Goal: Task Accomplishment & Management: Use online tool/utility

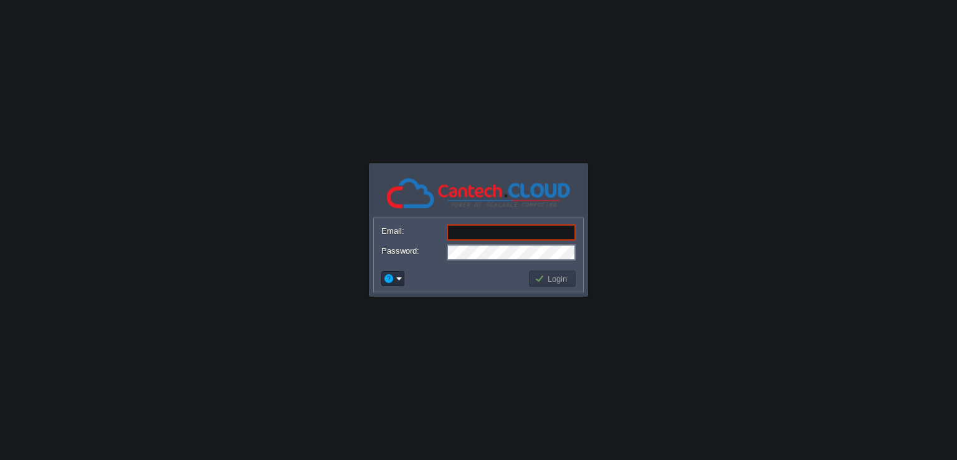
type input "[EMAIL_ADDRESS][DOMAIN_NAME]"
click at [543, 277] on button "Login" at bounding box center [552, 278] width 36 height 11
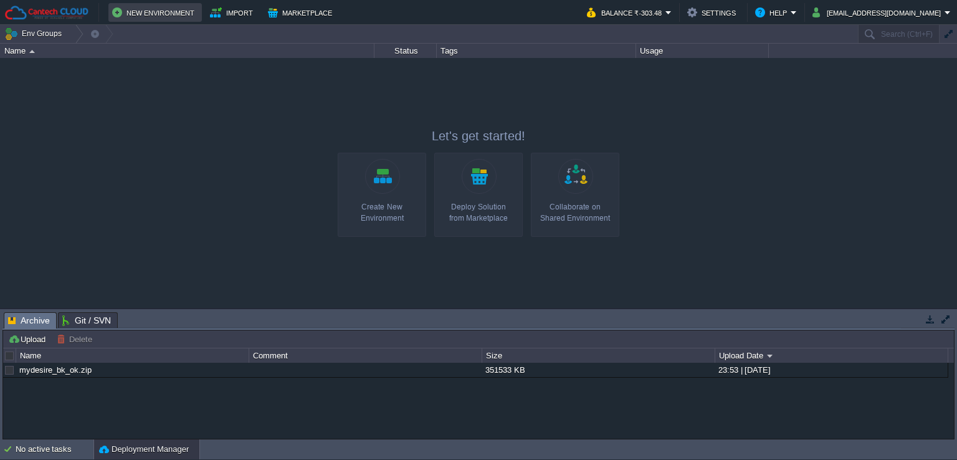
click at [164, 11] on button "New Environment" at bounding box center [155, 12] width 86 height 15
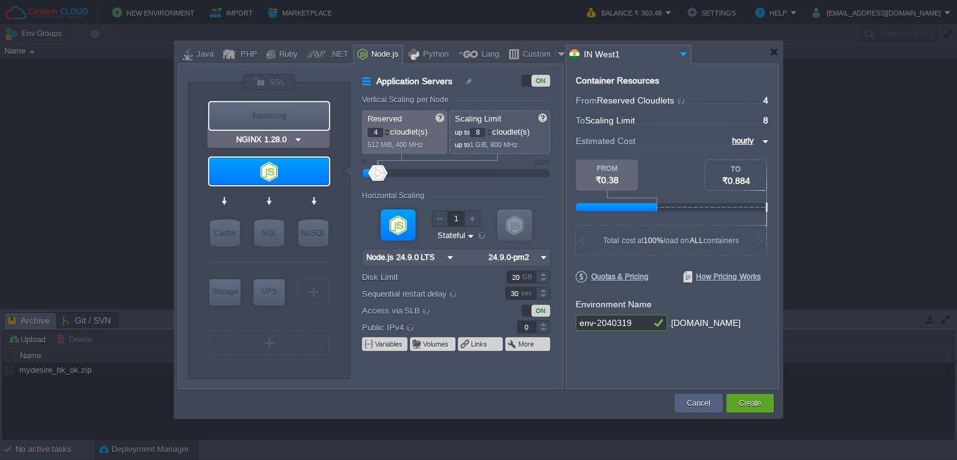
type input "Node.js 24.9.0 LTS"
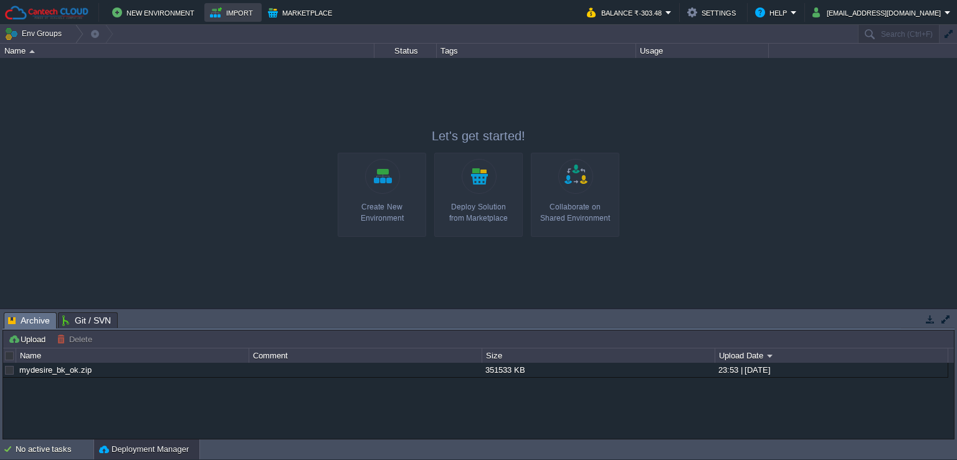
click at [241, 16] on button "Import" at bounding box center [233, 12] width 47 height 15
click at [282, 7] on button "Marketplace" at bounding box center [302, 12] width 68 height 15
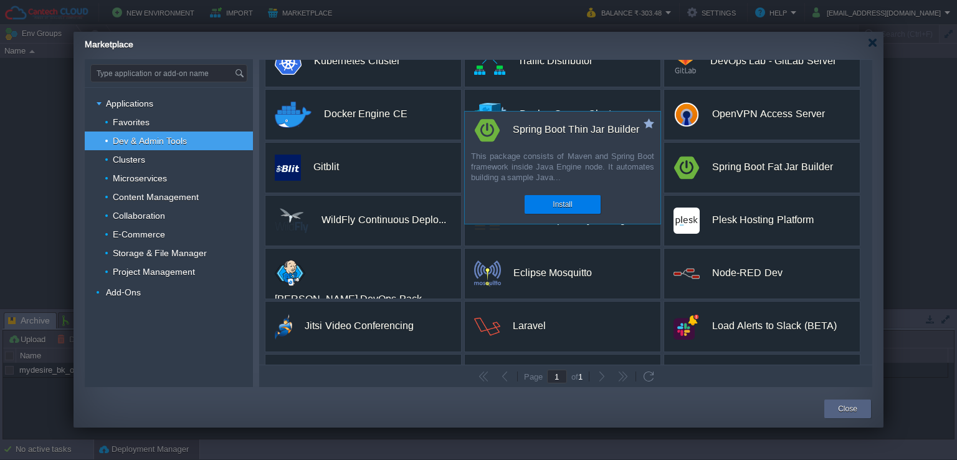
scroll to position [179, 0]
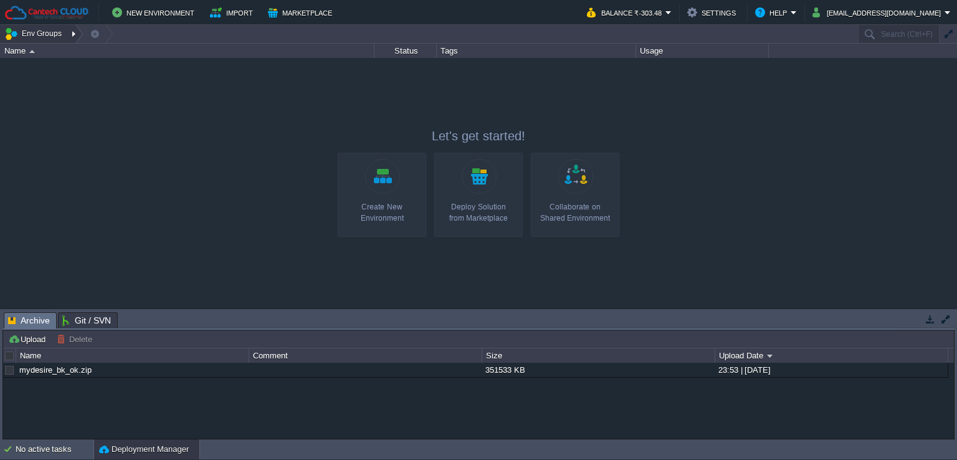
click at [69, 32] on div at bounding box center [75, 34] width 17 height 18
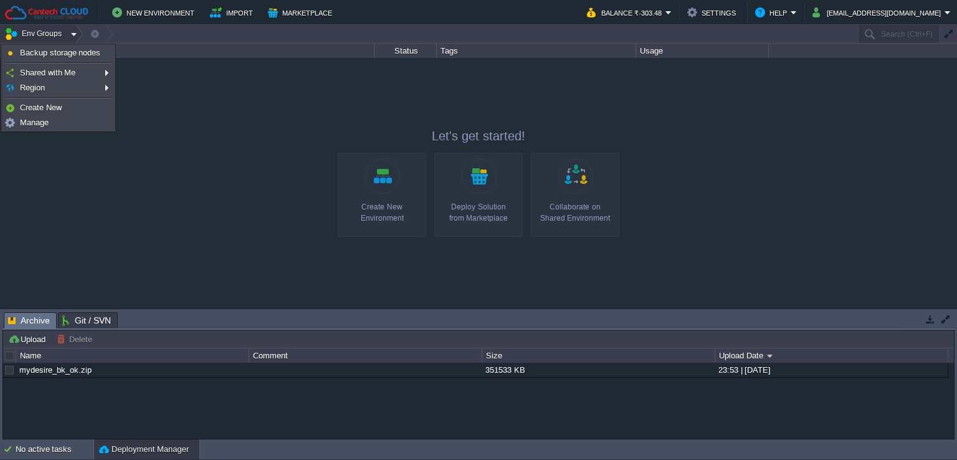
click at [176, 100] on div at bounding box center [478, 183] width 957 height 250
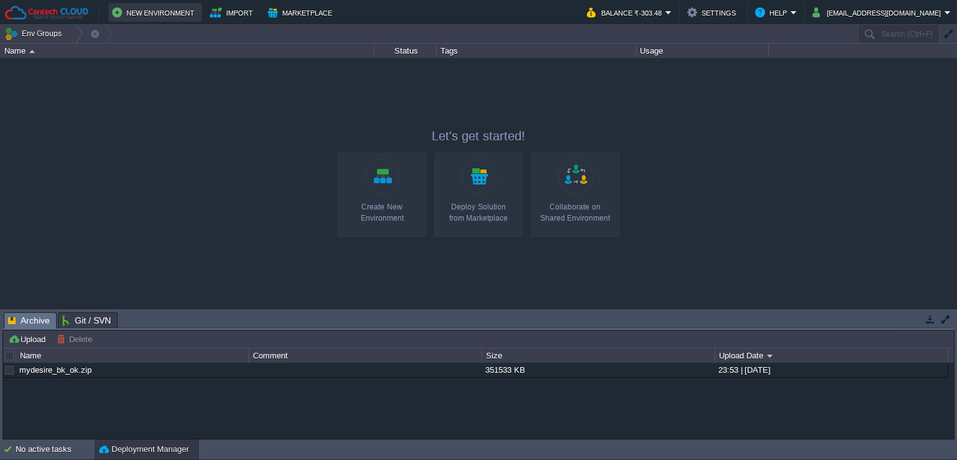
click at [156, 6] on button "New Environment" at bounding box center [155, 12] width 86 height 15
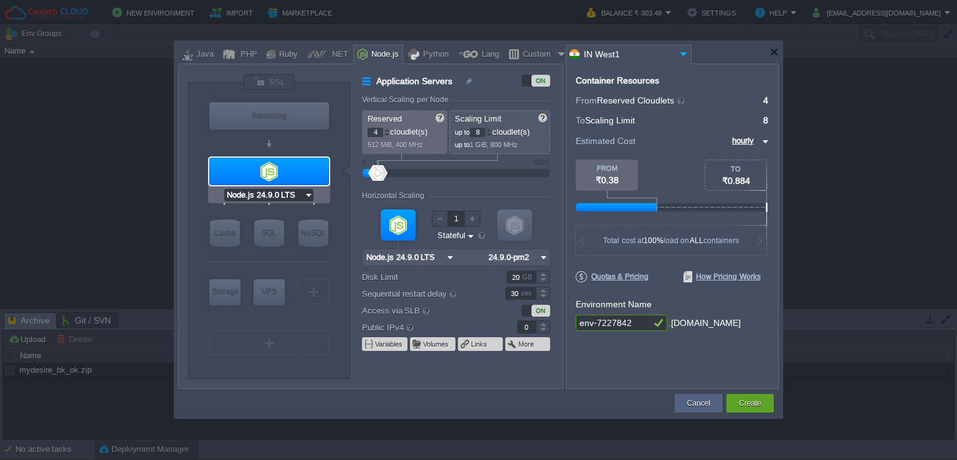
click at [292, 195] on input "Node.js 24.9.0 LTS" at bounding box center [264, 195] width 80 height 12
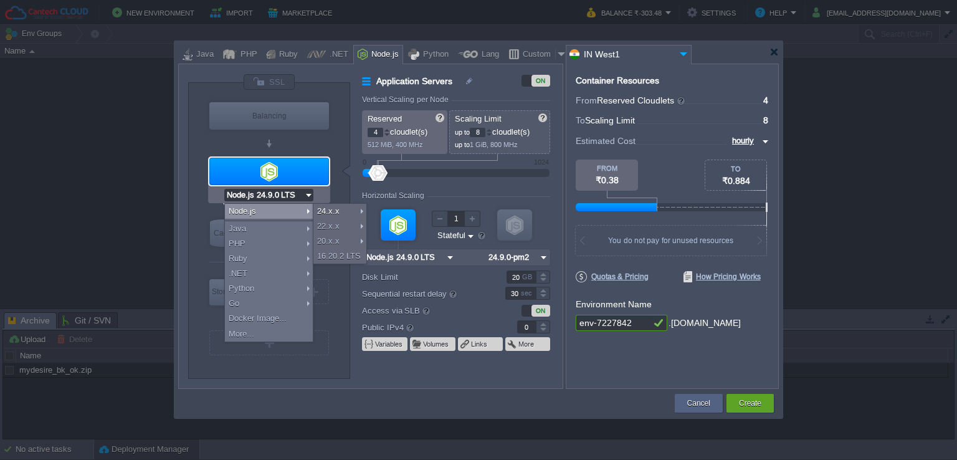
click at [346, 298] on div "VM Balancing VM Application Servers VM Cache VM SQL VM NoSQL VM Storage VM VPS …" at bounding box center [269, 230] width 162 height 295
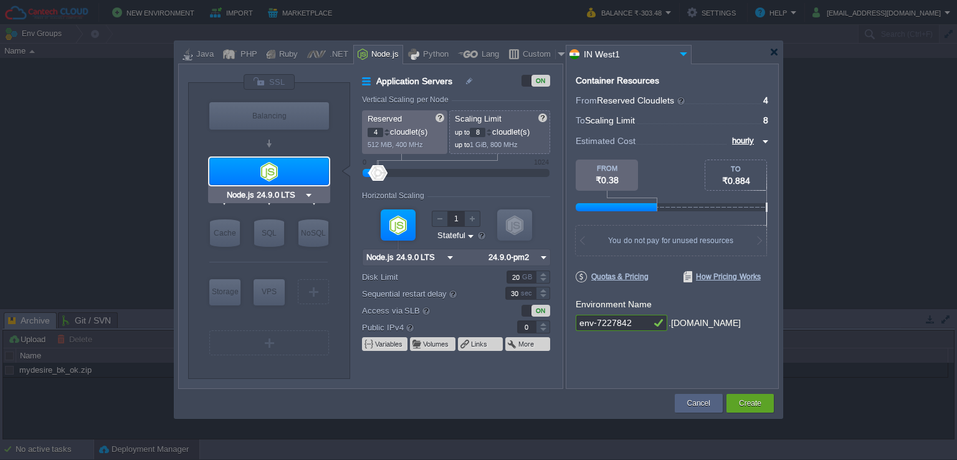
type input "MariaDB 12.0.2"
click at [386, 133] on div at bounding box center [387, 135] width 6 height 4
type input "1"
click at [386, 133] on div at bounding box center [387, 135] width 6 height 4
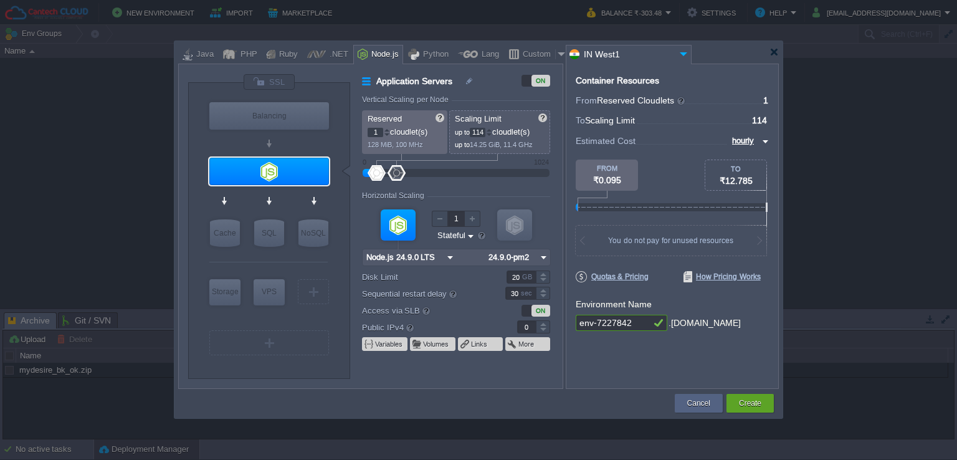
drag, startPoint x: 384, startPoint y: 172, endPoint x: 396, endPoint y: 177, distance: 13.4
click at [396, 177] on div at bounding box center [396, 173] width 18 height 16
type input "82"
click at [391, 178] on div at bounding box center [391, 173] width 18 height 16
drag, startPoint x: 353, startPoint y: 199, endPoint x: 418, endPoint y: 199, distance: 65.4
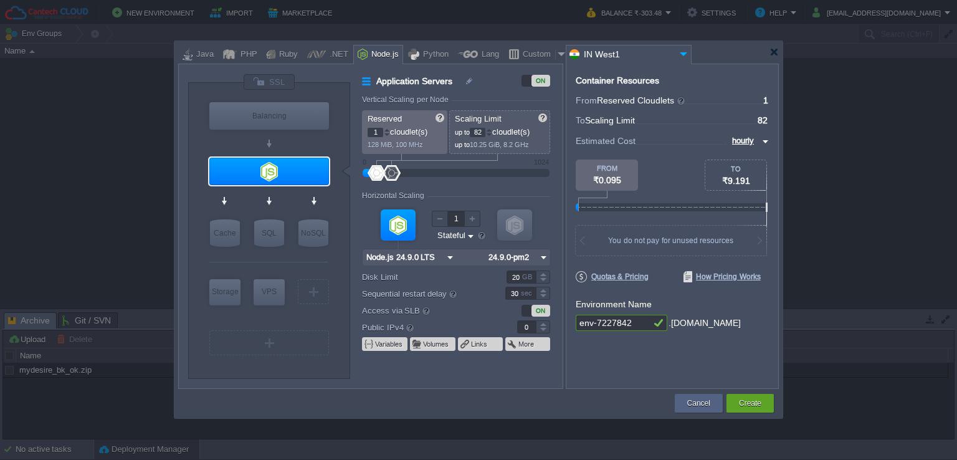
click at [418, 199] on div "Application Servers ON Vertical Scaling per Node Reserved 1 cloudlet(s) 128 MiB…" at bounding box center [456, 231] width 212 height 314
drag, startPoint x: 418, startPoint y: 199, endPoint x: 371, endPoint y: 199, distance: 47.3
click at [371, 199] on div "Horizontal Scaling" at bounding box center [394, 195] width 65 height 9
type input "2"
click at [514, 219] on div at bounding box center [514, 224] width 35 height 31
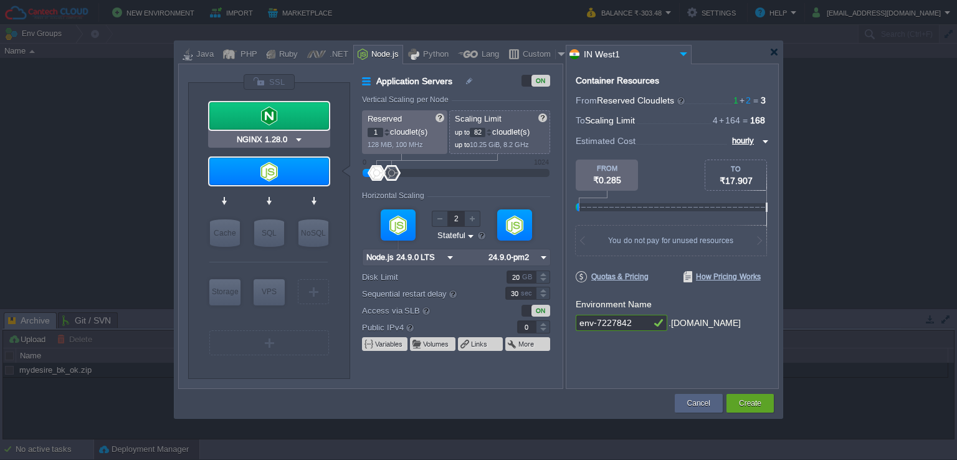
type input "Node.js 24.9.0 LTS"
click at [513, 222] on div at bounding box center [514, 224] width 35 height 31
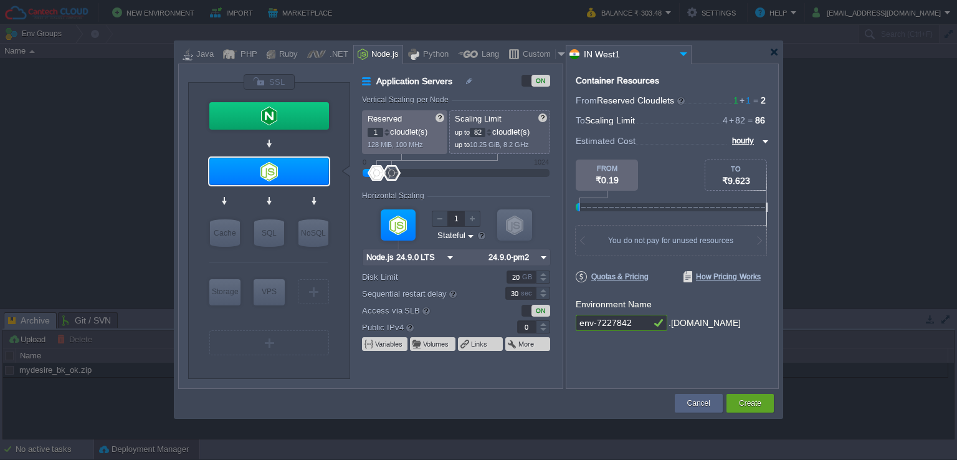
type input "2"
click at [517, 225] on div at bounding box center [514, 224] width 35 height 31
type input "Node.js 24.9.0 LTS"
click at [454, 237] on input "Stateless Stateful" at bounding box center [451, 236] width 30 height 12
click at [454, 251] on div "Stateless" at bounding box center [455, 249] width 40 height 15
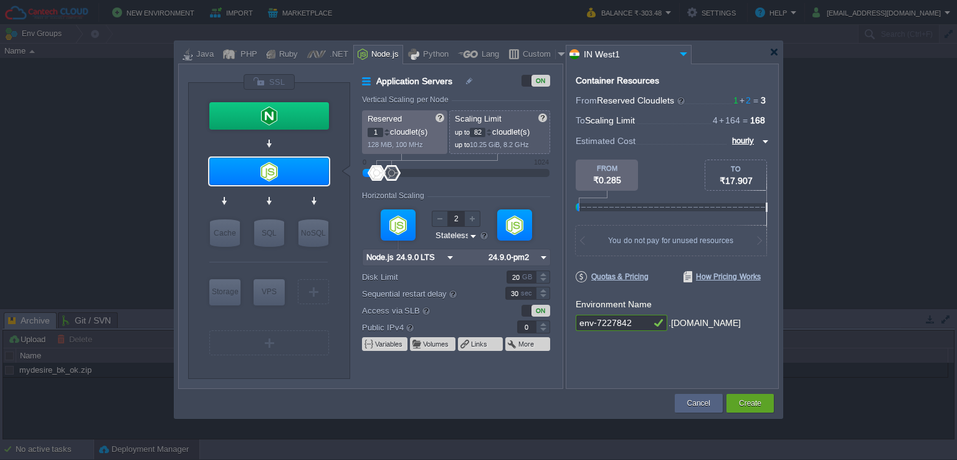
click at [456, 237] on input "Stateless Stateful" at bounding box center [451, 236] width 34 height 12
click at [457, 267] on div "Stateful" at bounding box center [456, 264] width 42 height 15
type input "Stateful"
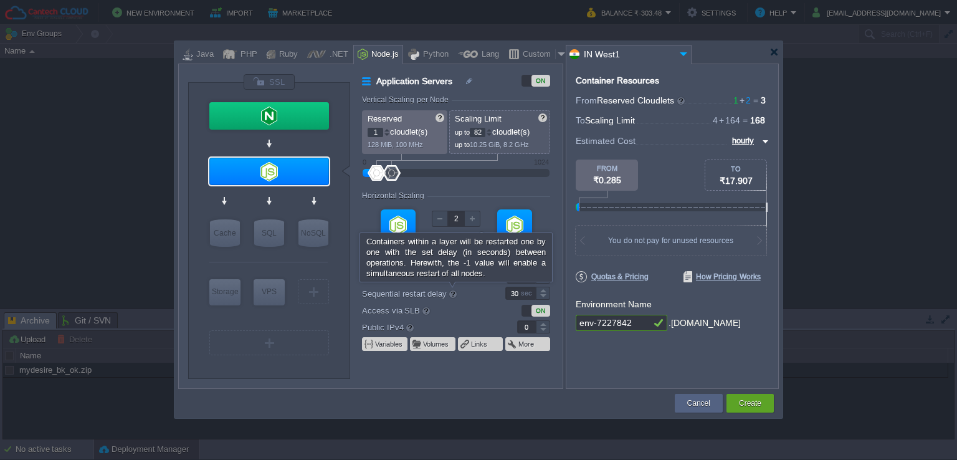
click at [455, 298] on div at bounding box center [453, 294] width 10 height 10
click at [505, 298] on input "30" at bounding box center [520, 293] width 31 height 13
click at [373, 303] on label "Access via SLB" at bounding box center [425, 310] width 126 height 14
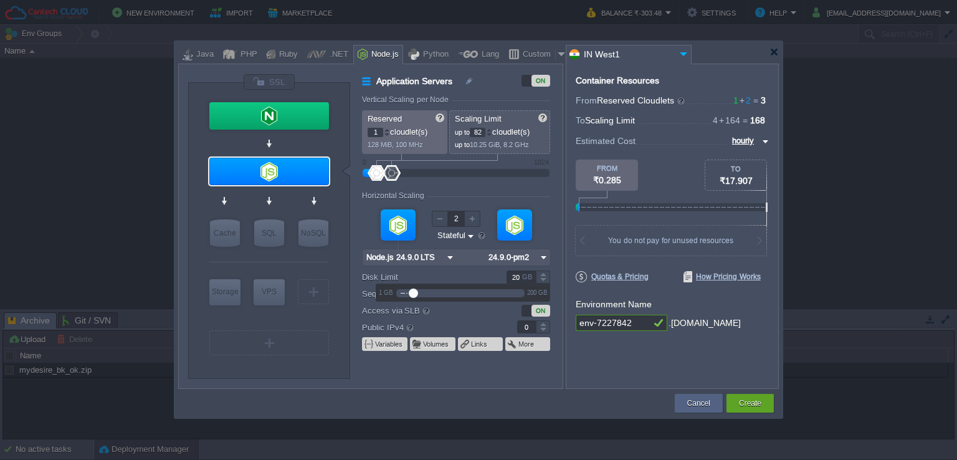
drag, startPoint x: 509, startPoint y: 277, endPoint x: 521, endPoint y: 276, distance: 11.9
click at [521, 276] on input "20" at bounding box center [520, 276] width 29 height 13
click at [444, 318] on form "Vertical Scaling per Node Reserved 1 cloudlet(s) 128 MiB, 100 MHz Scaling Limit…" at bounding box center [462, 241] width 200 height 293
click at [419, 265] on div at bounding box center [456, 257] width 189 height 17
click at [500, 255] on input "24.9.0-pm2" at bounding box center [511, 257] width 52 height 16
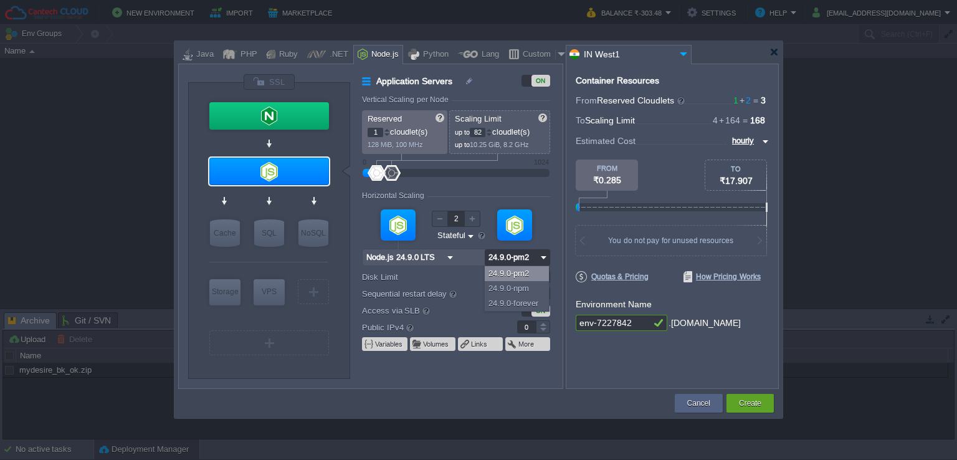
click at [531, 260] on input "24.9.0-pm2" at bounding box center [511, 257] width 52 height 16
click at [460, 280] on label "Disk Limit" at bounding box center [425, 276] width 126 height 13
click at [506, 280] on input "20" at bounding box center [520, 276] width 29 height 13
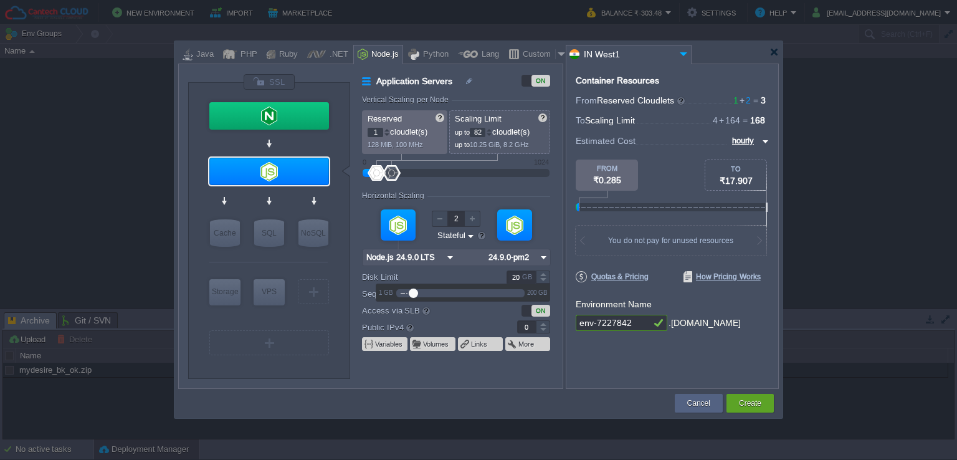
click at [467, 265] on div "VM VM" at bounding box center [456, 235] width 188 height 67
click at [500, 255] on input "24.9.0-pm2" at bounding box center [511, 257] width 52 height 16
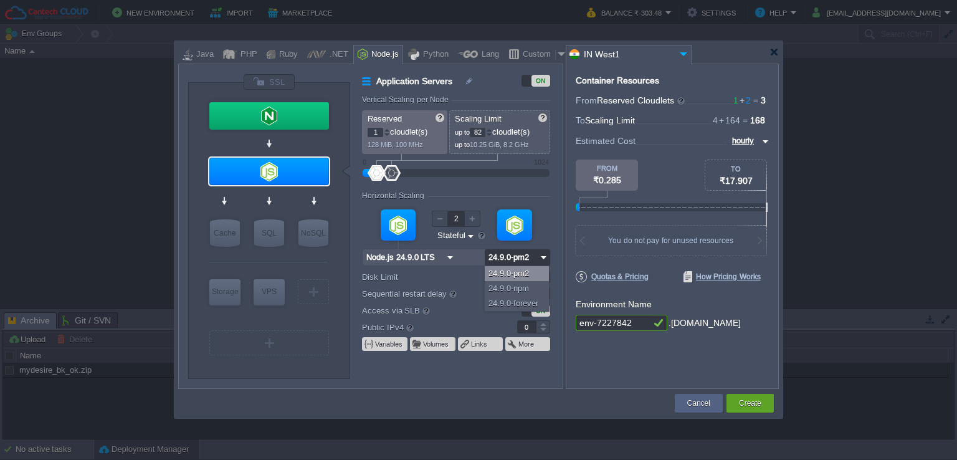
click at [526, 282] on div "24.9.0-npm" at bounding box center [517, 288] width 64 height 15
type input "4"
click at [529, 260] on input "24.9.0-npm" at bounding box center [511, 257] width 52 height 16
drag, startPoint x: 524, startPoint y: 297, endPoint x: 518, endPoint y: 268, distance: 29.8
click at [523, 297] on div "24.9.0-forever" at bounding box center [517, 303] width 64 height 15
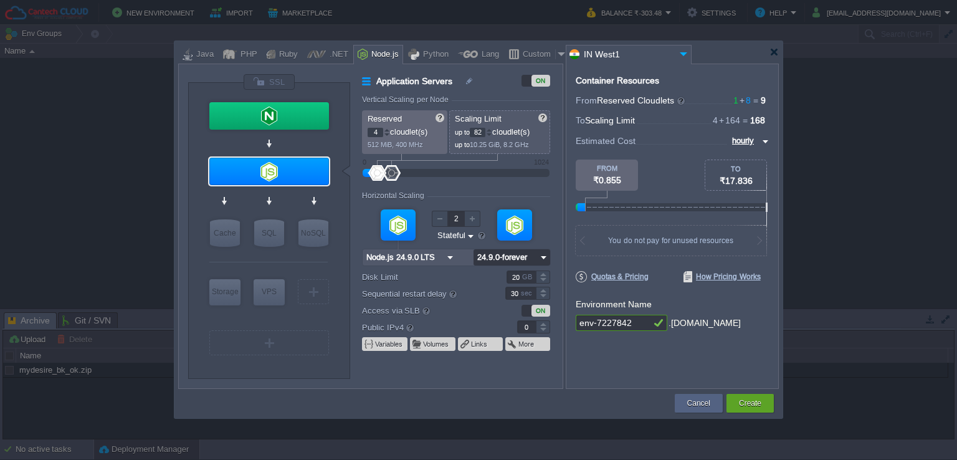
click at [520, 256] on input "24.9.0-forever" at bounding box center [505, 257] width 64 height 16
click at [513, 268] on div "24.9.0-pm2" at bounding box center [510, 273] width 75 height 15
type input "24.9.0-pm2"
type input "MariaDB 12.0.2"
click at [268, 238] on div "SQL" at bounding box center [269, 232] width 30 height 27
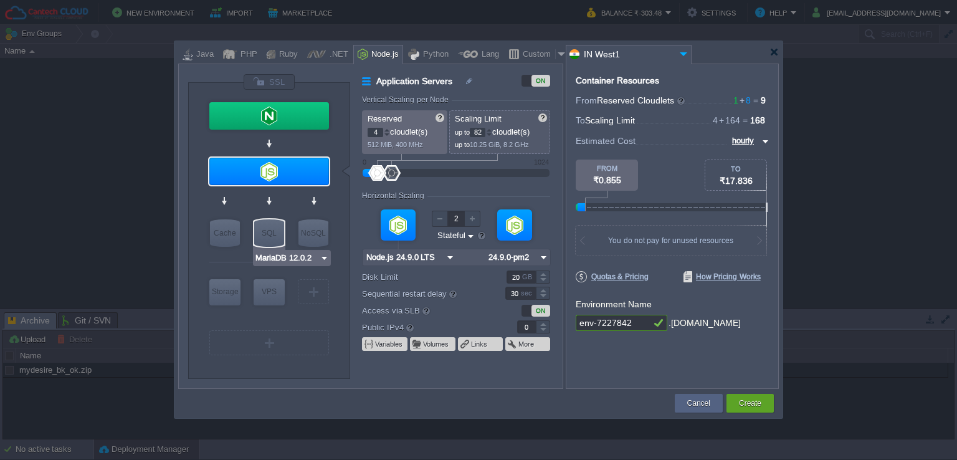
type input "SQL Databases"
type input "6"
type input "1"
type input "MariaDB 12.0.2"
type input "12.0.2-almalin..."
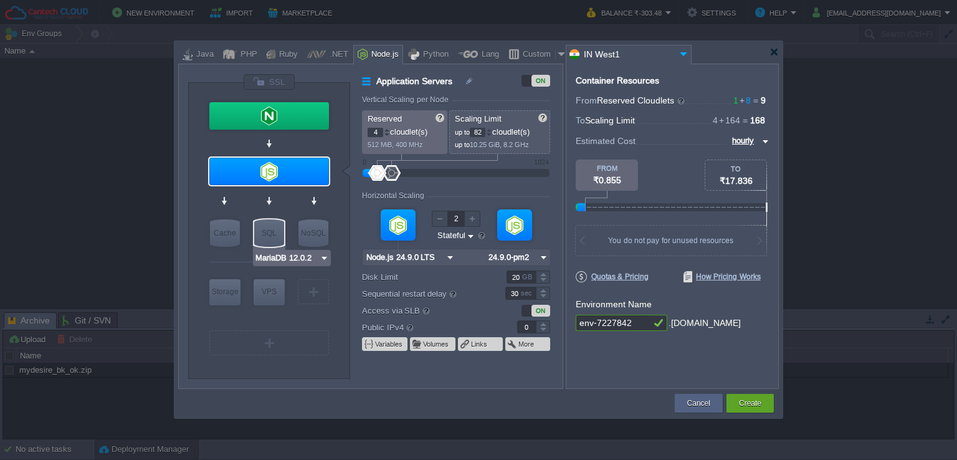
type input "Stateless"
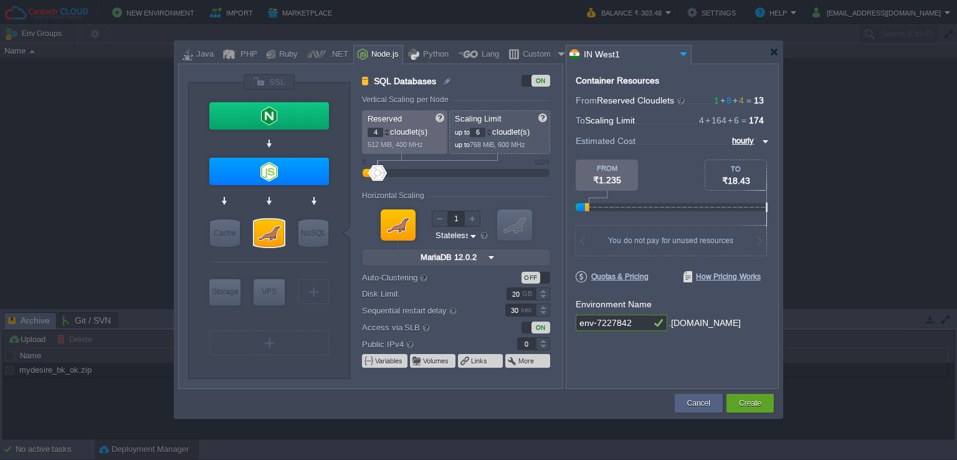
click at [465, 257] on input "MariaDB 12.0.2" at bounding box center [451, 257] width 68 height 16
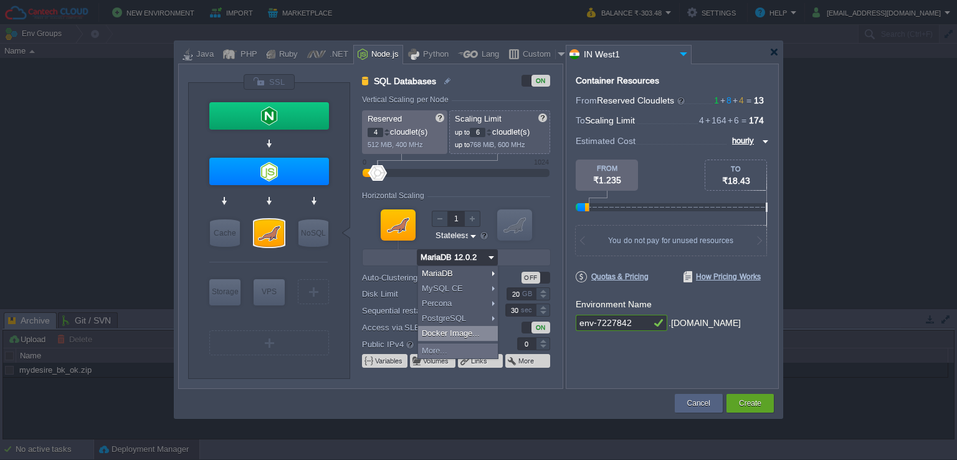
click at [374, 295] on label "Disk Limit" at bounding box center [425, 293] width 126 height 13
click at [506, 295] on input "20" at bounding box center [520, 293] width 29 height 13
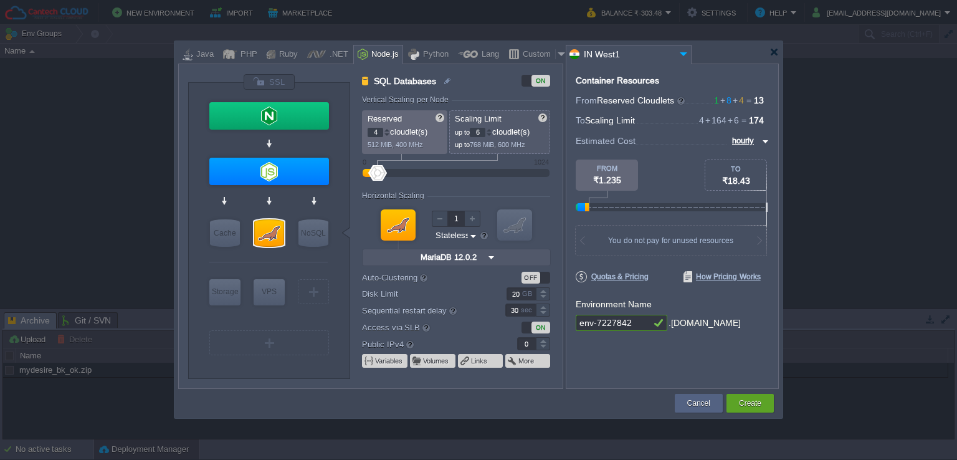
click at [414, 267] on div "VM VM" at bounding box center [456, 235] width 188 height 67
type input "Extra Storage 2.0-10.5"
click at [235, 342] on div "VM" at bounding box center [269, 342] width 120 height 25
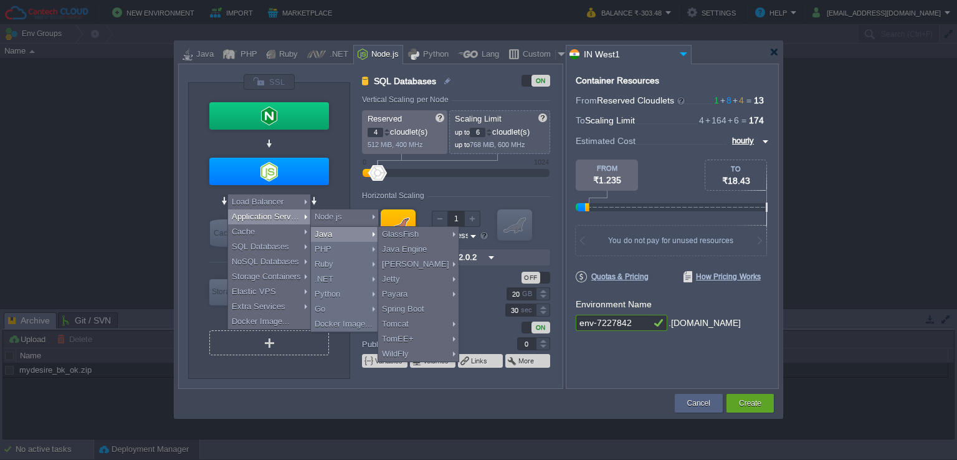
type input "Select Image"
click at [492, 287] on div "20 GB" at bounding box center [520, 293] width 60 height 13
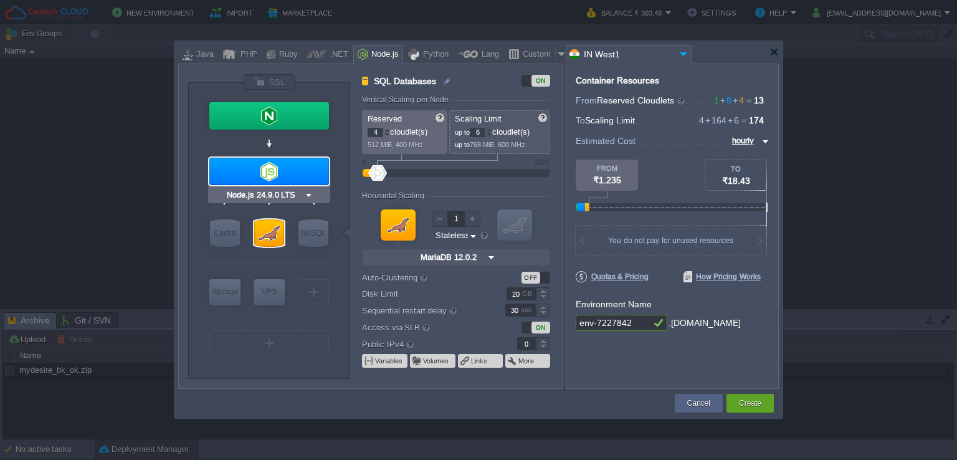
type input "NGINX 1.28.0"
click at [284, 123] on div at bounding box center [269, 115] width 120 height 27
type input "Load Balancer"
type input "1"
type input "4"
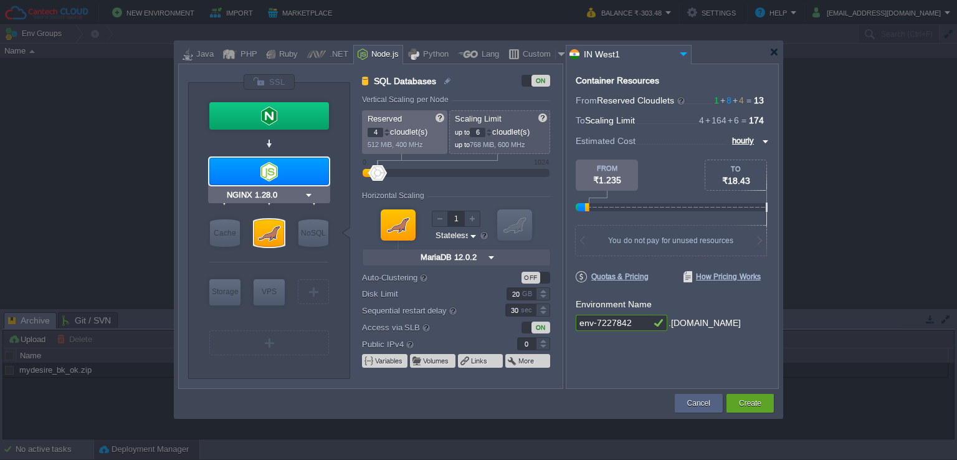
type input "NGINX 1.28.0"
type input "1.28.0-almalin..."
type input "Stateful"
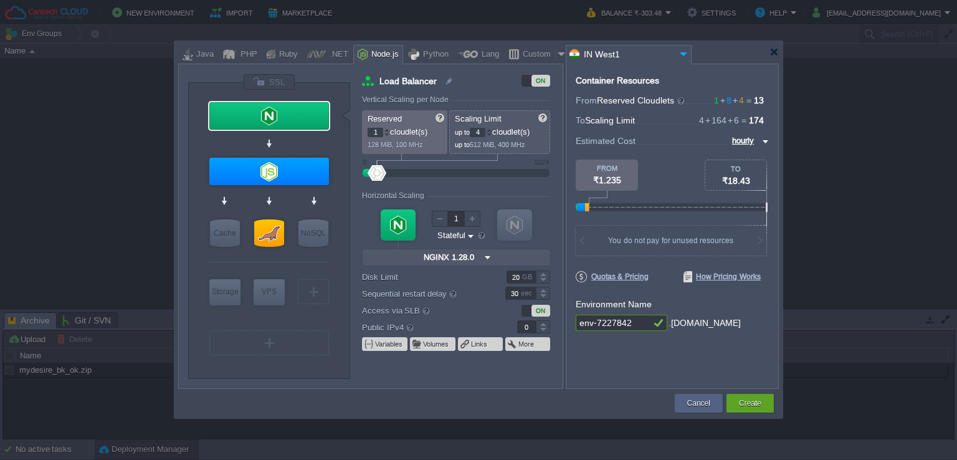
click at [400, 224] on div at bounding box center [398, 224] width 35 height 31
click at [289, 186] on div "VM Application Servers" at bounding box center [268, 170] width 123 height 33
type input "Node.js 24.9.0 LTS"
click at [292, 175] on div at bounding box center [269, 171] width 120 height 27
type input "Application Servers"
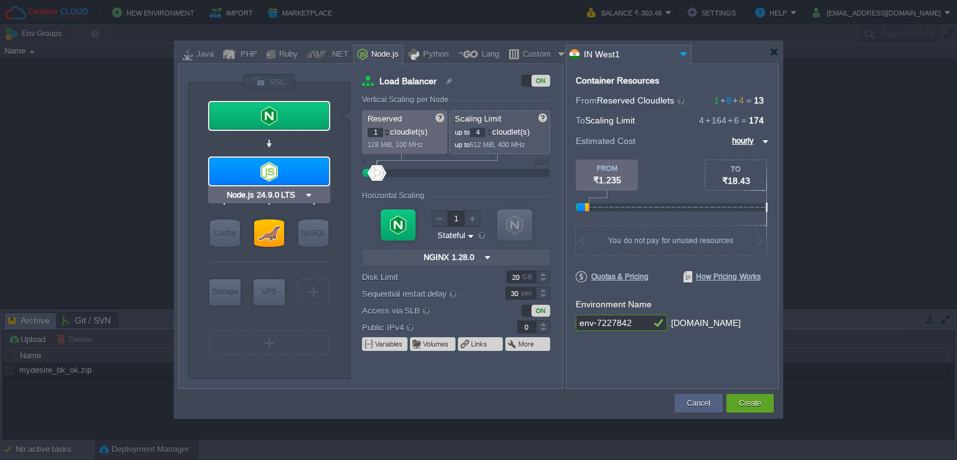
type input "4"
type input "82"
type input "2"
type input "Node.js 24.9.0 LTS"
type input "24.9.0-pm2"
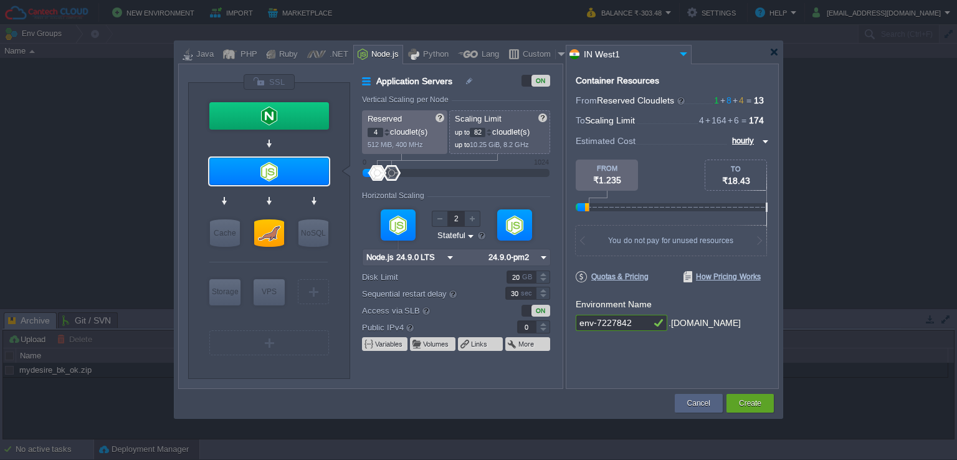
type input "1"
click at [511, 221] on div at bounding box center [514, 224] width 35 height 31
click at [414, 254] on input "Node.js 24.9.0 LTS" at bounding box center [403, 257] width 81 height 16
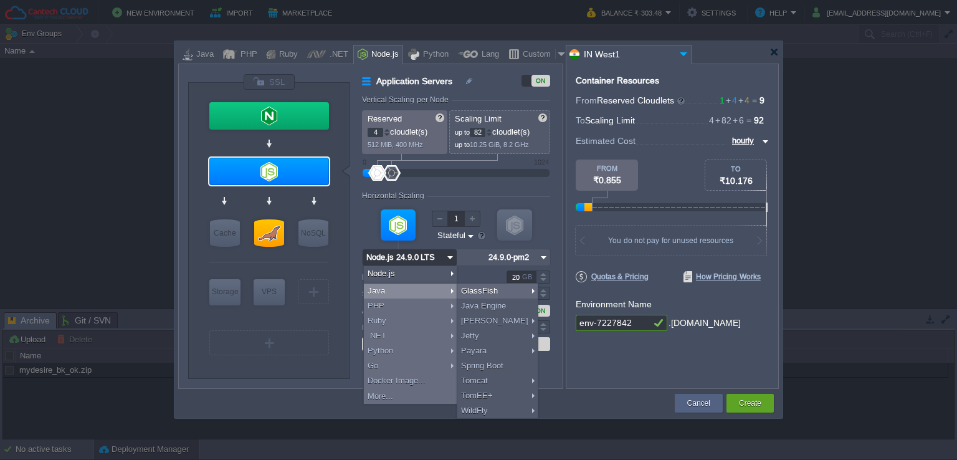
click at [405, 295] on div "Java" at bounding box center [410, 290] width 93 height 15
type input "Application Servers"
type input "6"
type input "16"
type input "GlassFish 5.0"
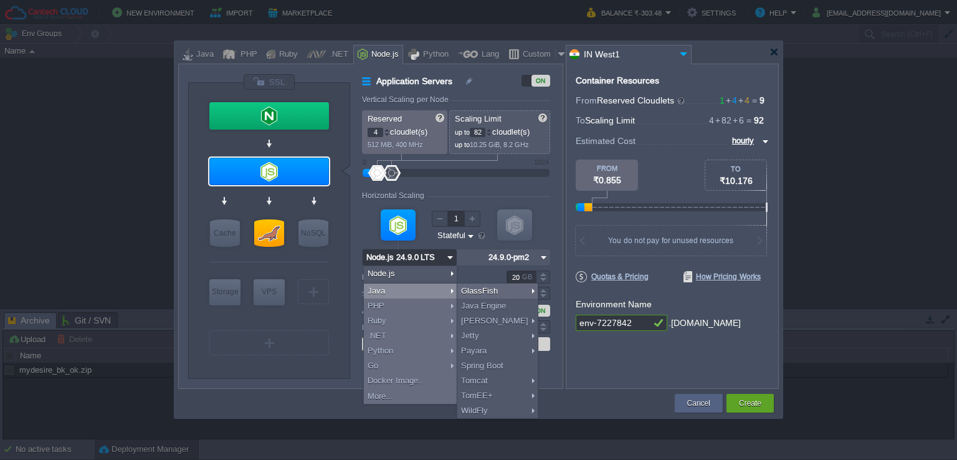
type input "Oracle JDK De..."
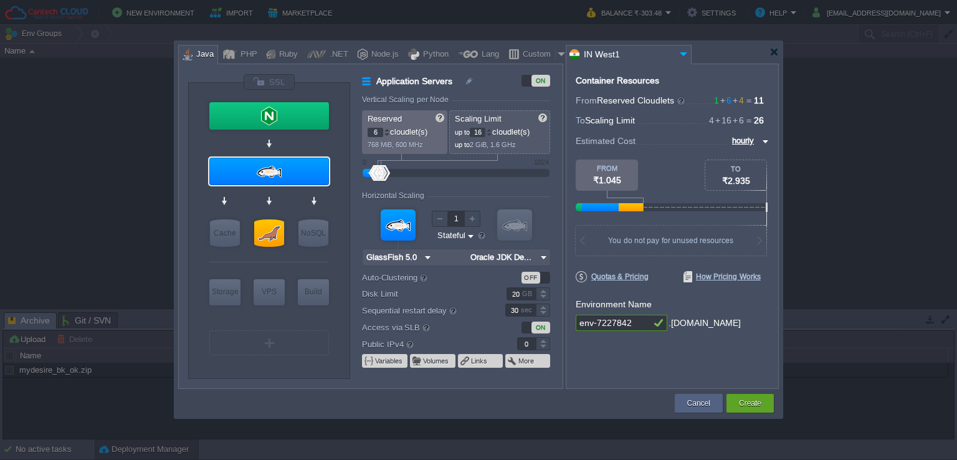
click at [418, 259] on input "GlassFish 5.0" at bounding box center [392, 257] width 59 height 16
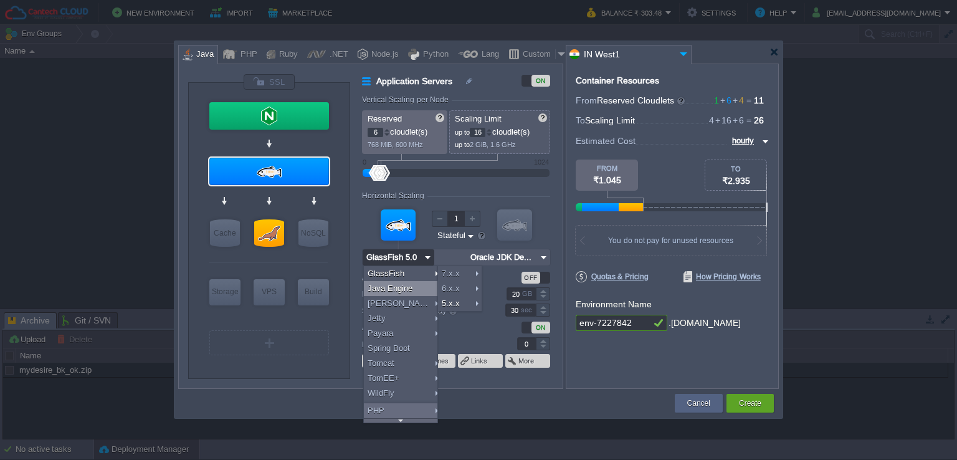
click at [407, 285] on div "Java Engine" at bounding box center [402, 288] width 77 height 15
type input "1"
type input "4"
type input "Java Engine"
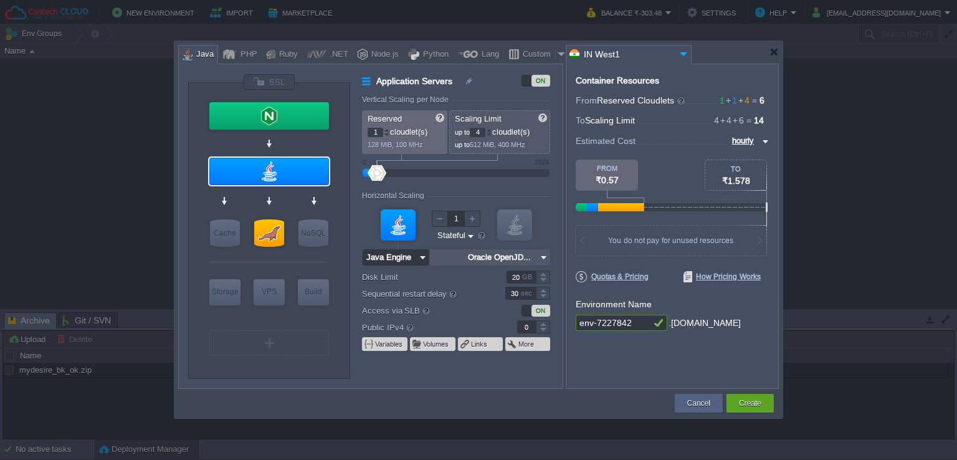
click at [405, 262] on input "Java Engine" at bounding box center [390, 257] width 54 height 16
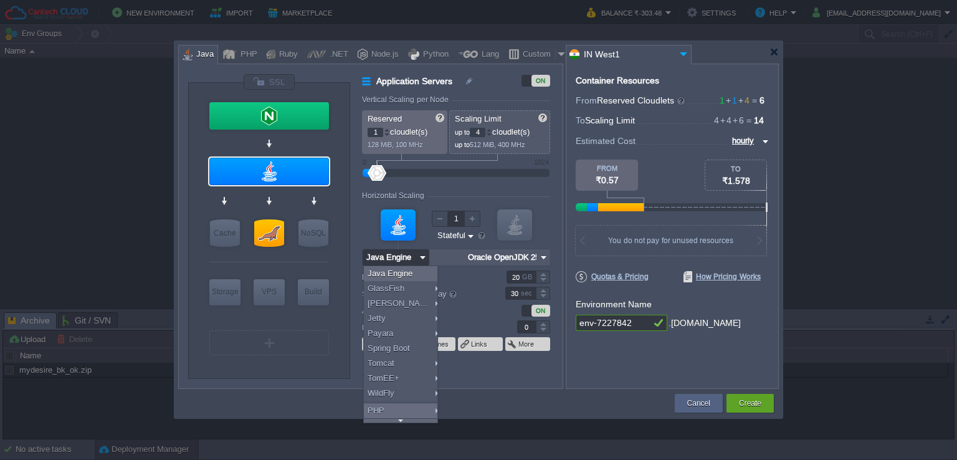
click at [476, 255] on input "Oracle OpenJDK 25" at bounding box center [500, 257] width 73 height 16
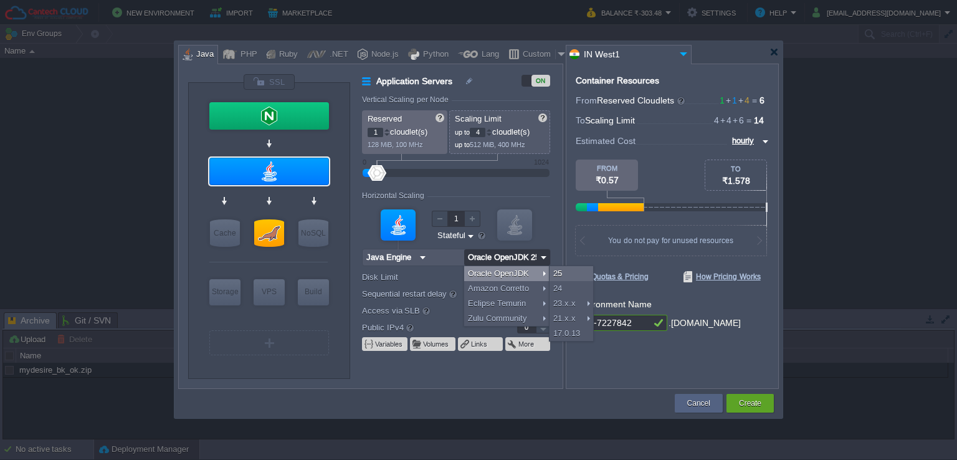
type input "Oracle OpenJD..."
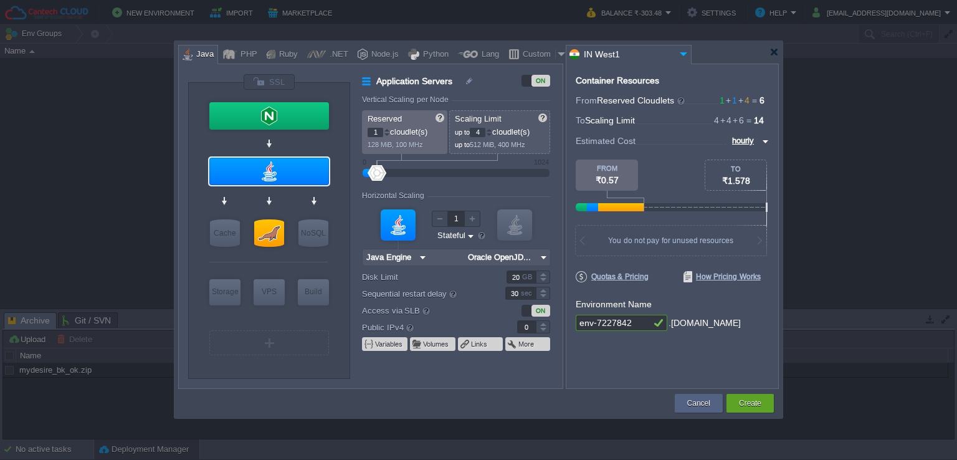
click at [497, 180] on form "Vertical Scaling per Node Reserved 1 cloudlet(s) 128 MiB, 100 MHz Scaling Limit…" at bounding box center [462, 241] width 200 height 293
click at [388, 130] on div at bounding box center [387, 130] width 6 height 4
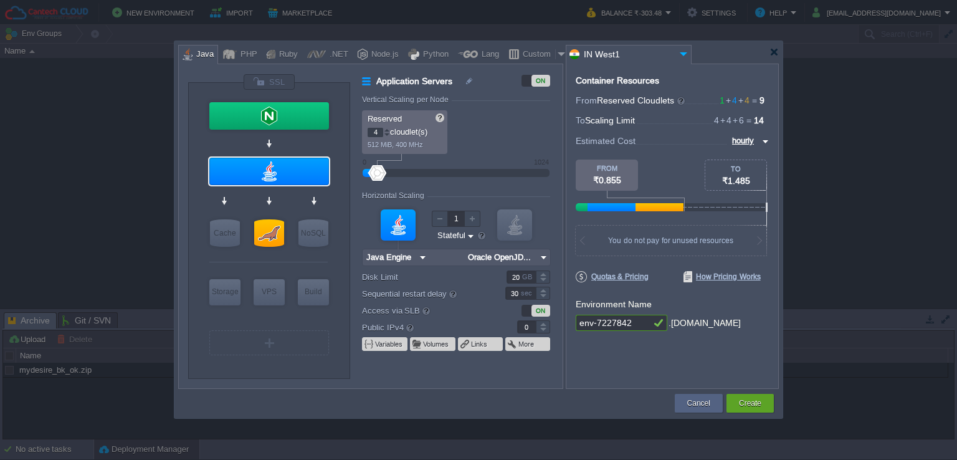
type input "5"
click at [388, 130] on div at bounding box center [387, 130] width 6 height 4
type input "6"
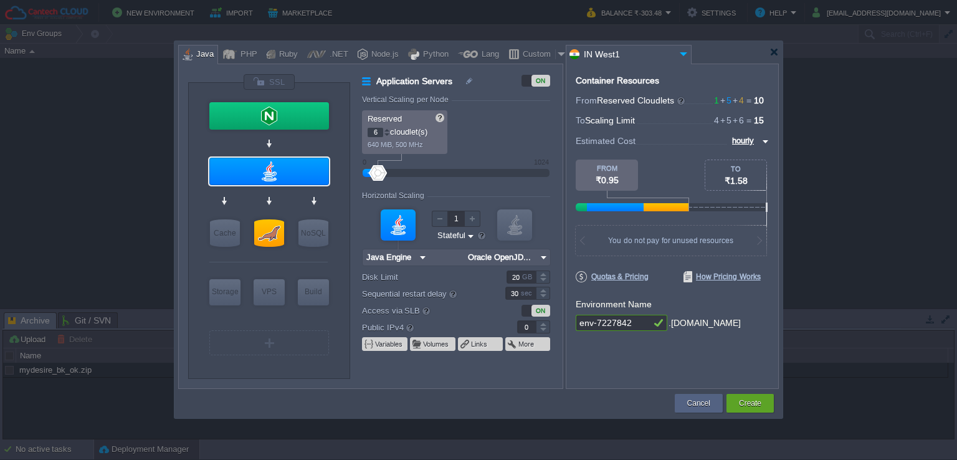
click at [388, 130] on div at bounding box center [387, 130] width 6 height 4
type input "5"
click at [384, 133] on div at bounding box center [387, 135] width 6 height 4
click at [710, 402] on div "Cancel" at bounding box center [698, 403] width 29 height 19
